Goal: Transaction & Acquisition: Purchase product/service

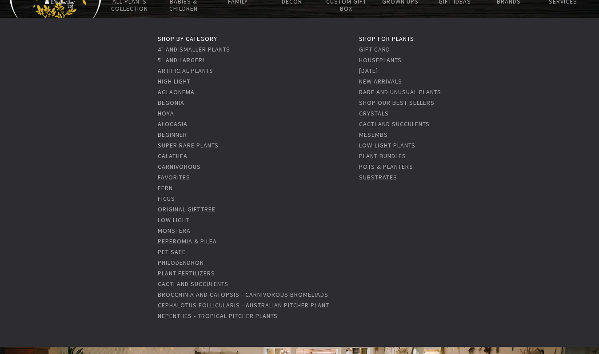
scroll to position [59, 0]
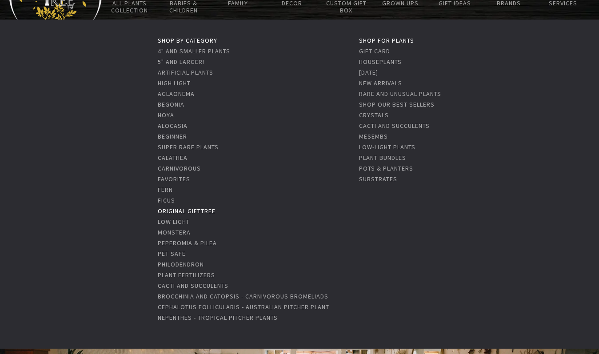
click at [176, 210] on link "Original GiftTree" at bounding box center [187, 211] width 58 height 8
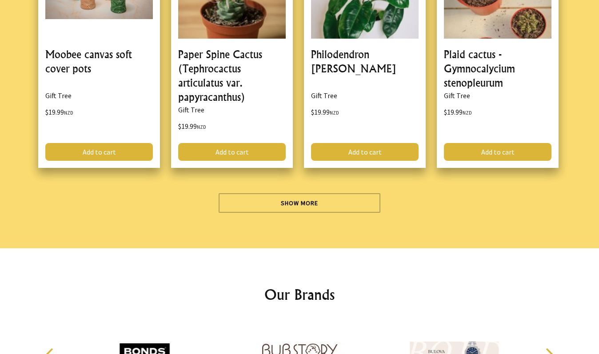
scroll to position [2484, 0]
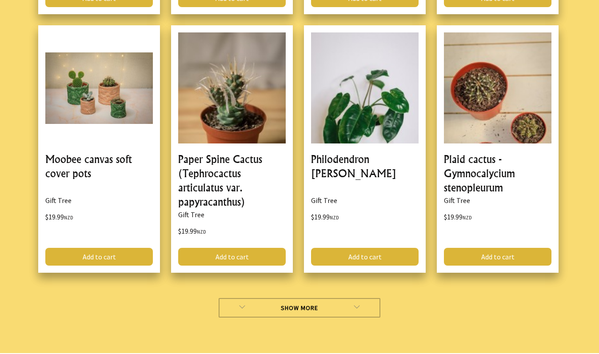
click at [300, 309] on link "Show More" at bounding box center [300, 308] width 162 height 20
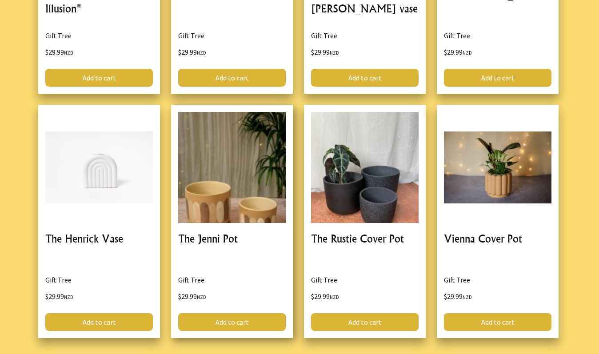
scroll to position [5115, 0]
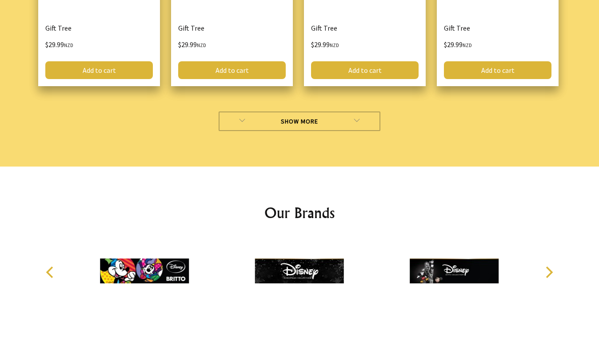
click at [319, 122] on link "Show More" at bounding box center [300, 122] width 162 height 20
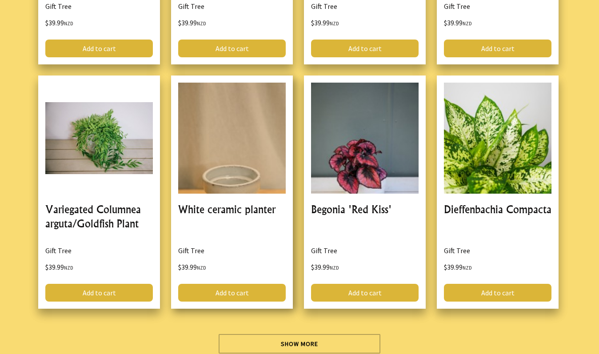
scroll to position [7431, 0]
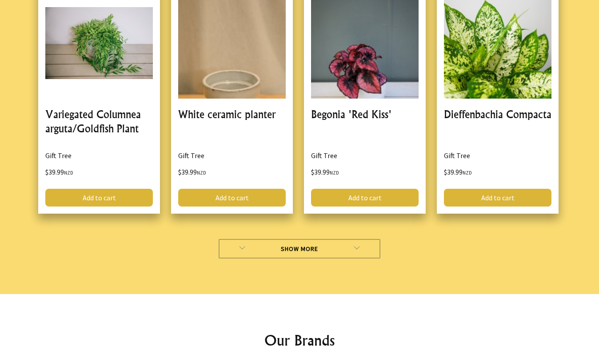
click at [293, 248] on link "Show More" at bounding box center [300, 249] width 162 height 20
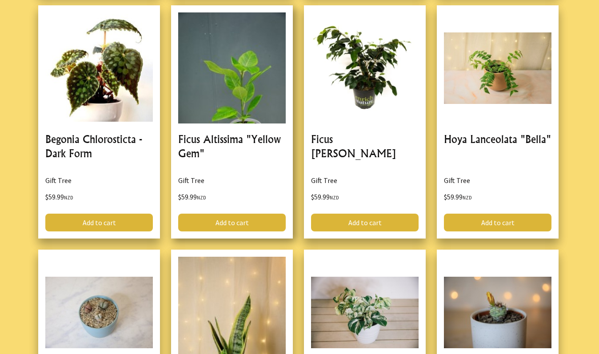
scroll to position [9861, 0]
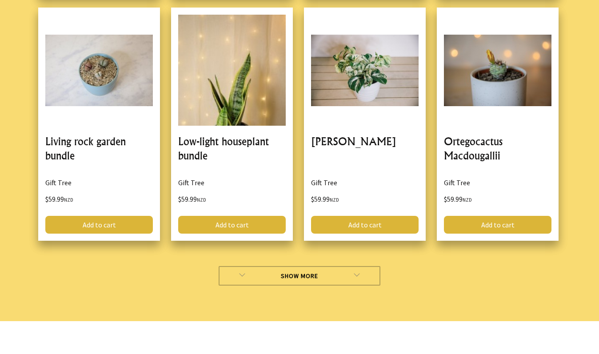
click at [295, 276] on link "Show More" at bounding box center [300, 276] width 162 height 20
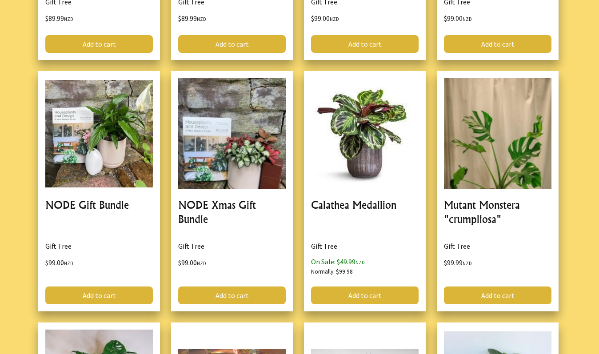
scroll to position [12317, 0]
